Goal: Transaction & Acquisition: Purchase product/service

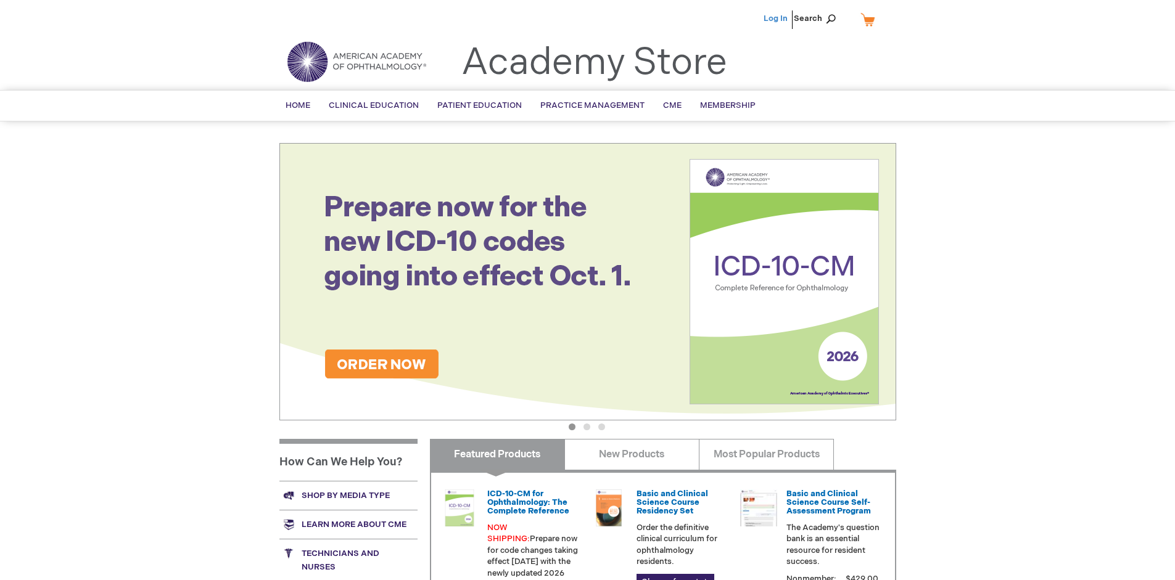
click at [777, 19] on link "Log In" at bounding box center [776, 19] width 24 height 10
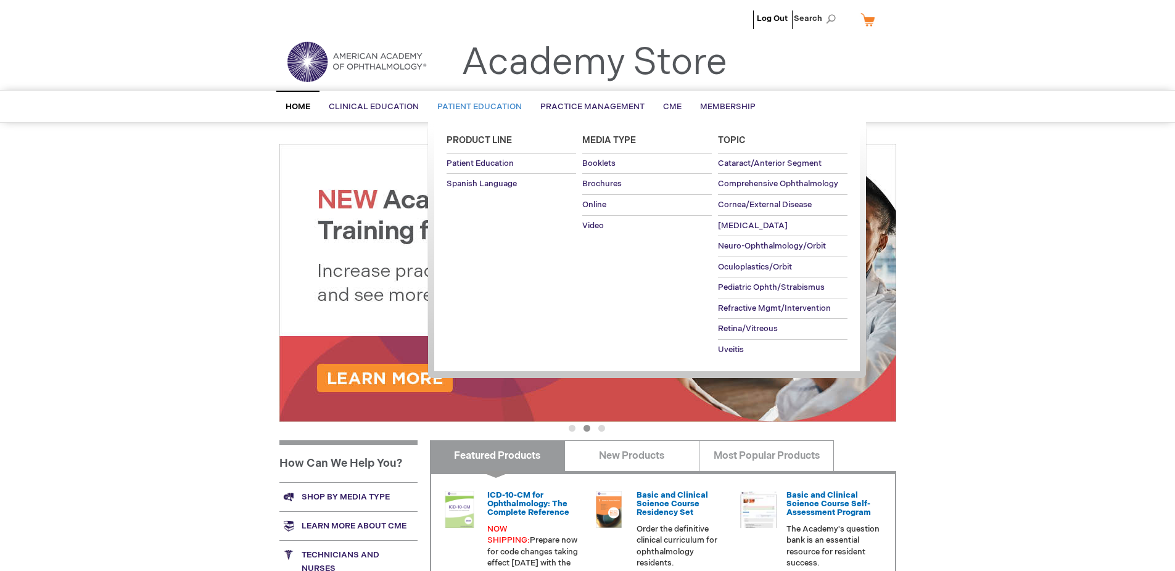
click at [476, 107] on span "Patient Education" at bounding box center [479, 107] width 84 height 10
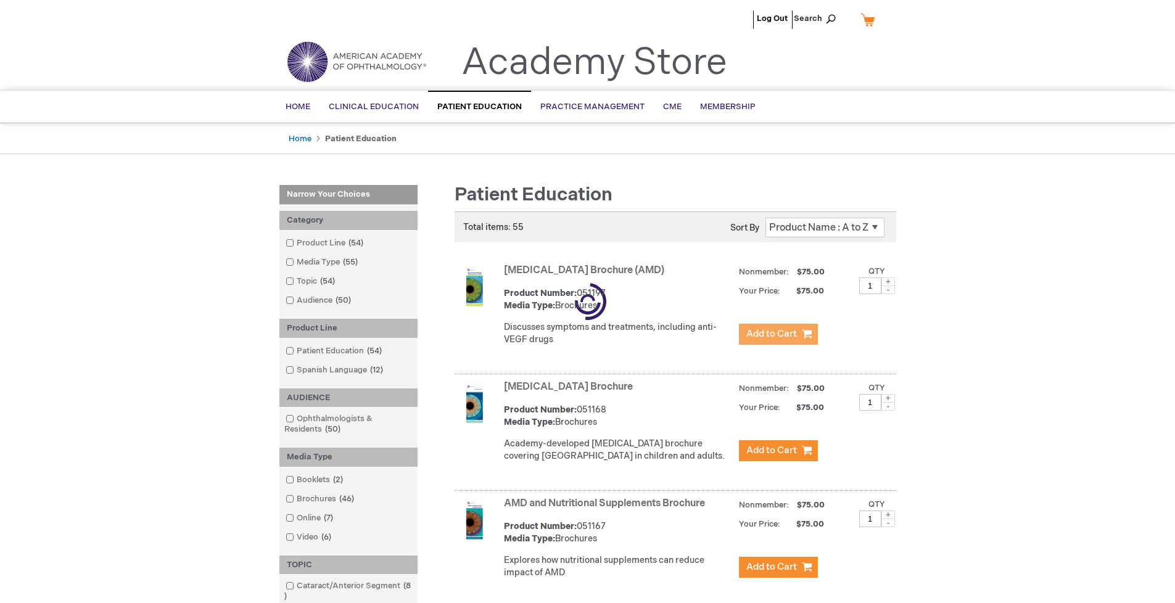
click at [778, 334] on span "Add to Cart" at bounding box center [771, 334] width 51 height 12
